Goal: Use online tool/utility: Utilize a website feature to perform a specific function

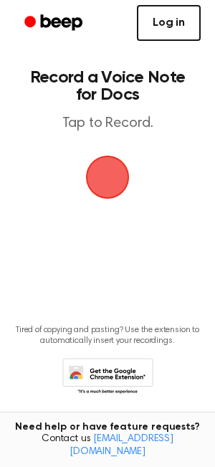
click at [172, 29] on link "Log in" at bounding box center [169, 23] width 64 height 36
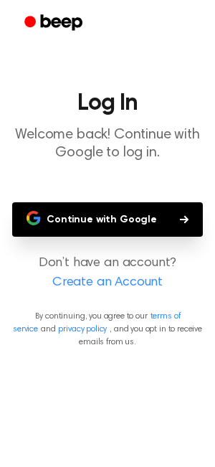
click at [85, 221] on button "Continue with Google" at bounding box center [107, 219] width 191 height 34
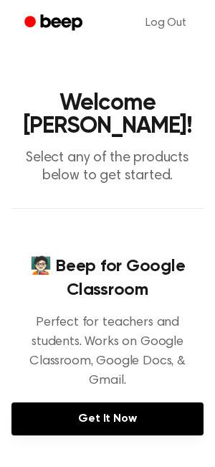
click at [140, 157] on p "Select any of the products below to get started." at bounding box center [107, 167] width 192 height 36
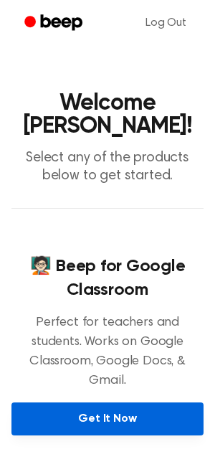
click at [95, 403] on link "Get It Now" at bounding box center [107, 419] width 192 height 33
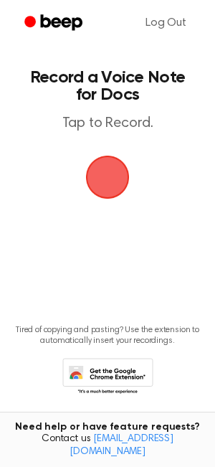
click at [113, 181] on span "button" at bounding box center [108, 177] width 40 height 40
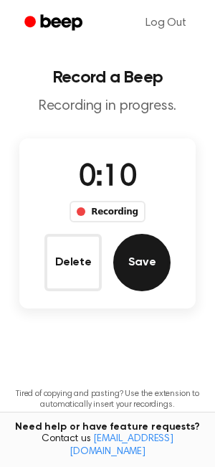
click at [136, 247] on button "Save" at bounding box center [141, 262] width 57 height 57
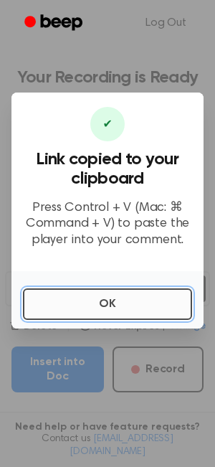
click at [107, 303] on button "OK" at bounding box center [107, 305] width 169 height 32
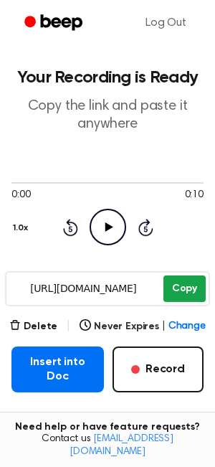
click at [172, 294] on button "Copy" at bounding box center [185, 289] width 42 height 27
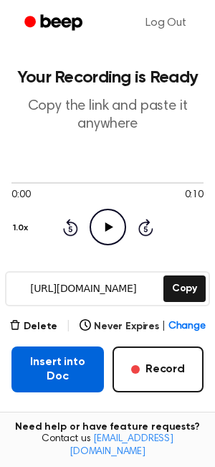
click at [49, 367] on button "Insert into Doc" at bounding box center [57, 370] width 93 height 46
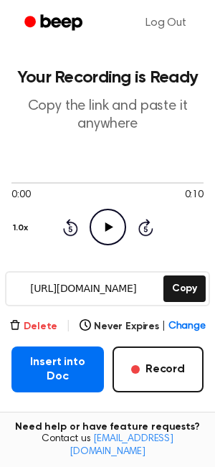
click at [54, 324] on button "Delete" at bounding box center [33, 327] width 48 height 15
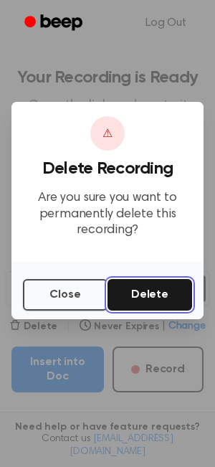
click at [146, 294] on button "Delete" at bounding box center [150, 295] width 85 height 32
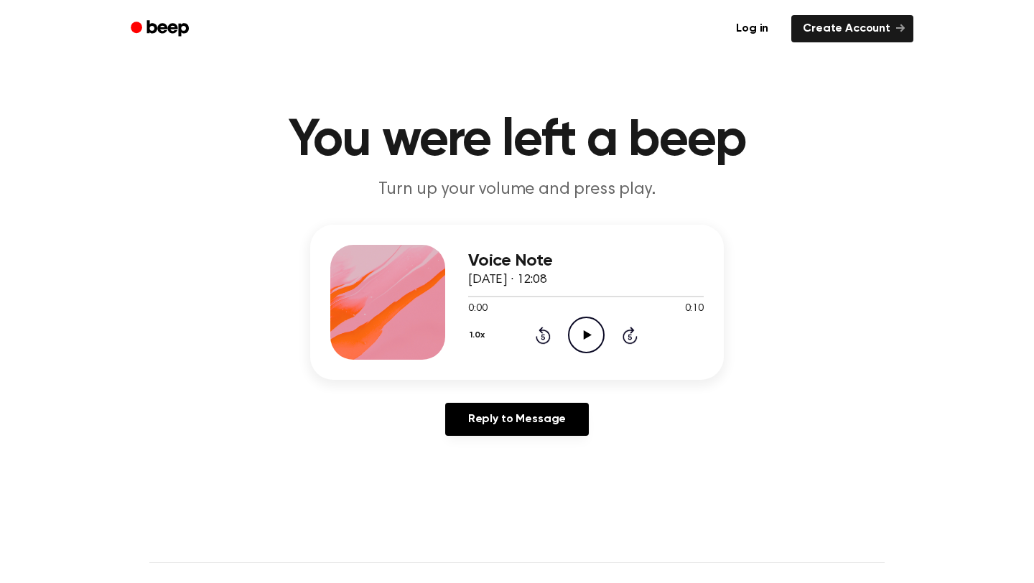
click at [590, 340] on icon "Play Audio" at bounding box center [586, 335] width 37 height 37
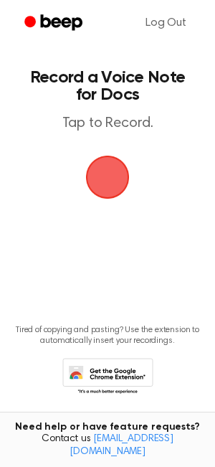
click at [106, 178] on span "button" at bounding box center [108, 177] width 40 height 40
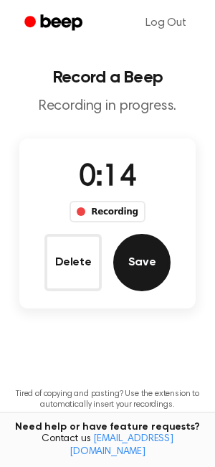
click at [133, 272] on button "Save" at bounding box center [141, 262] width 57 height 57
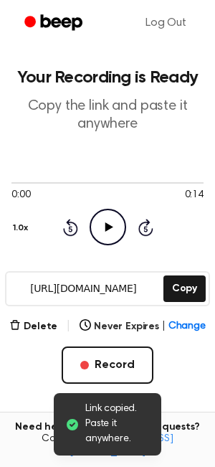
click at [56, 295] on input "https://beep.audio/2P0CjoB" at bounding box center [83, 289] width 154 height 32
click at [91, 293] on input "https://beep.audio/2P0CjoB" at bounding box center [83, 289] width 154 height 32
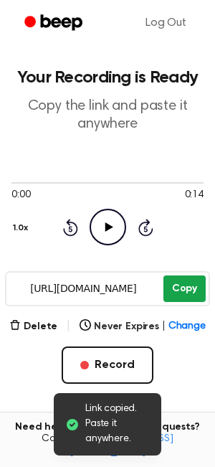
click at [180, 301] on button "Copy" at bounding box center [185, 289] width 42 height 27
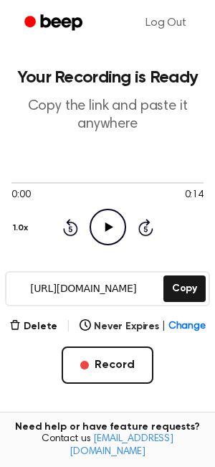
click at [107, 225] on icon at bounding box center [109, 227] width 8 height 9
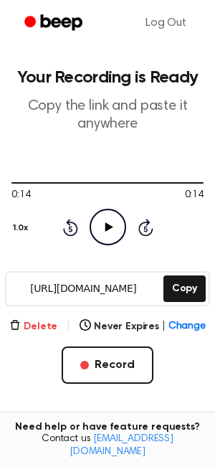
click at [30, 329] on button "Delete" at bounding box center [33, 327] width 48 height 15
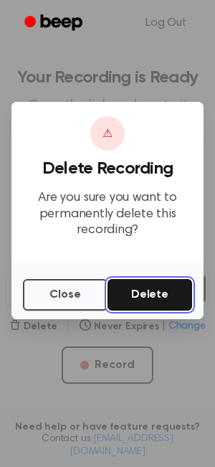
click at [126, 303] on button "Delete" at bounding box center [150, 295] width 85 height 32
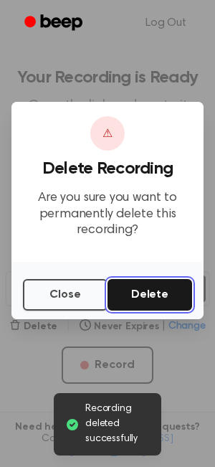
click at [139, 297] on button "Delete" at bounding box center [150, 295] width 85 height 32
click at [150, 310] on button "Delete" at bounding box center [150, 295] width 85 height 32
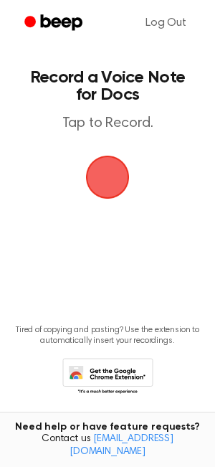
click at [119, 173] on span "button" at bounding box center [108, 177] width 40 height 40
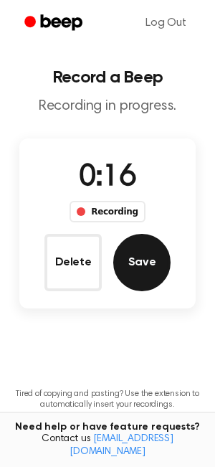
click at [131, 264] on button "Save" at bounding box center [141, 262] width 57 height 57
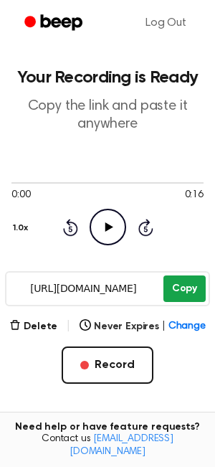
click at [190, 291] on button "Copy" at bounding box center [185, 289] width 42 height 27
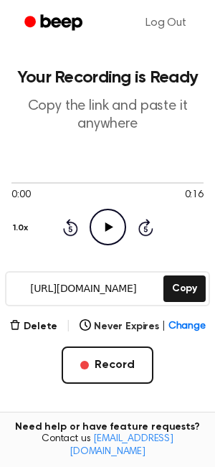
click at [26, 297] on input "https://beep.audio/jE3mKIR" at bounding box center [83, 289] width 154 height 32
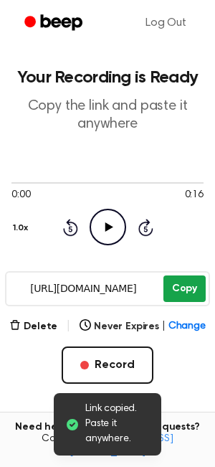
click at [175, 298] on button "Copy" at bounding box center [185, 289] width 42 height 27
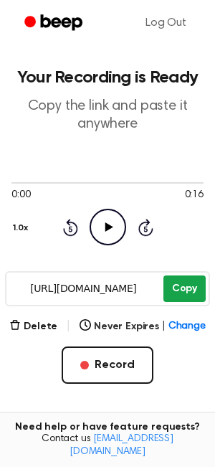
click at [182, 291] on button "Copy" at bounding box center [185, 289] width 42 height 27
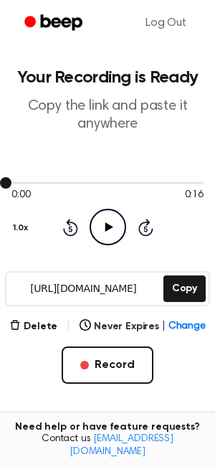
click at [1, 181] on span at bounding box center [5, 182] width 11 height 11
click at [31, 325] on button "Delete" at bounding box center [33, 327] width 48 height 15
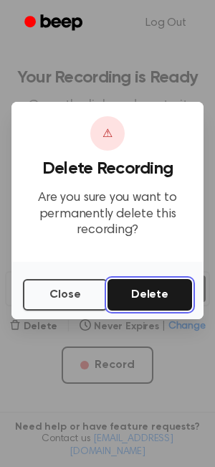
click at [145, 291] on button "Delete" at bounding box center [150, 295] width 85 height 32
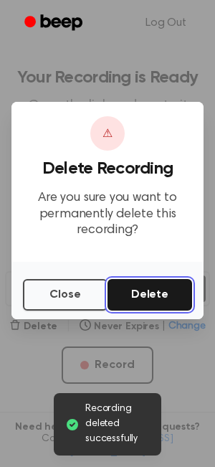
click at [145, 291] on button "Delete" at bounding box center [150, 295] width 85 height 32
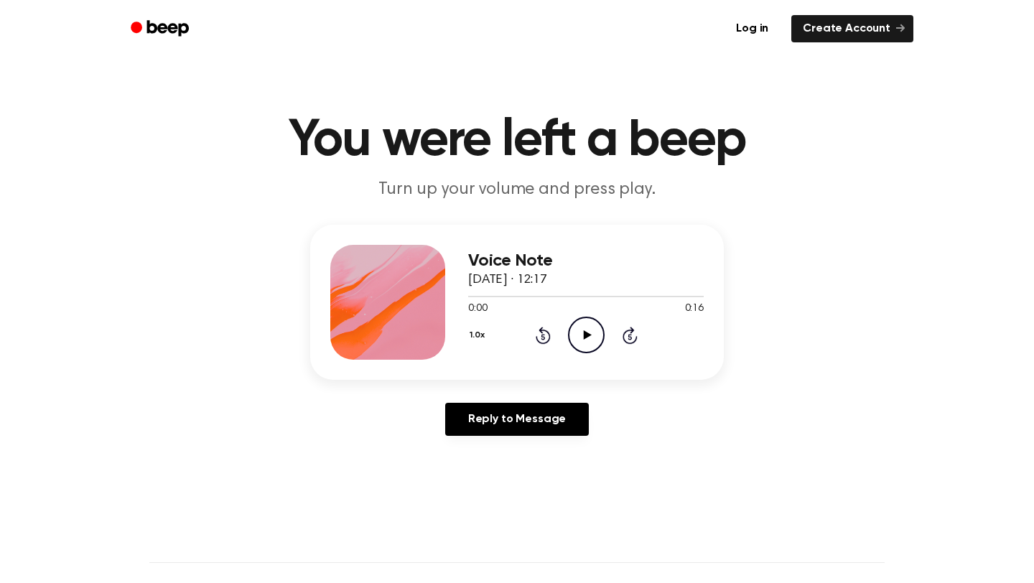
click at [579, 317] on circle at bounding box center [586, 334] width 35 height 35
